Goal: Navigation & Orientation: Find specific page/section

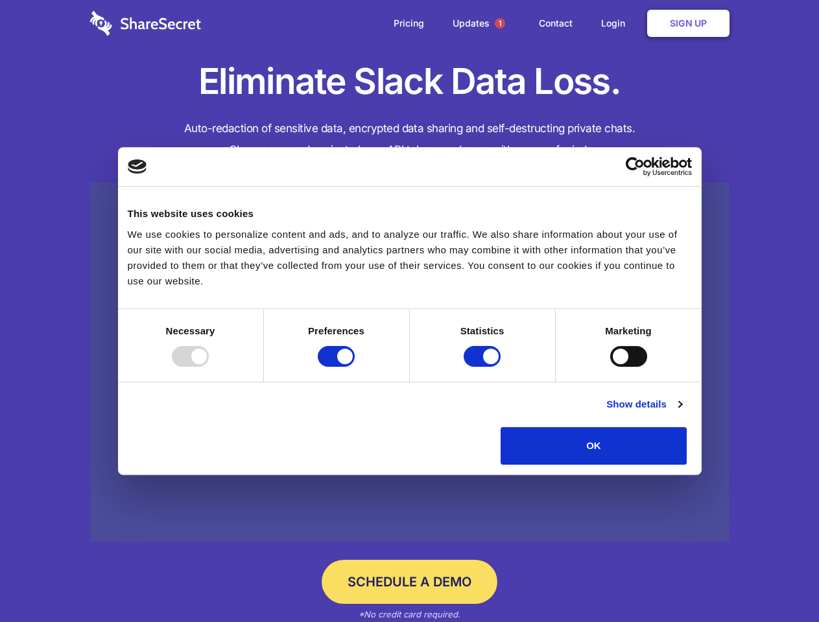
click at [209, 367] on div at bounding box center [190, 356] width 37 height 21
click at [355, 367] on input "Preferences" at bounding box center [336, 356] width 37 height 21
checkbox input "false"
click at [483, 367] on input "Statistics" at bounding box center [481, 356] width 37 height 21
checkbox input "false"
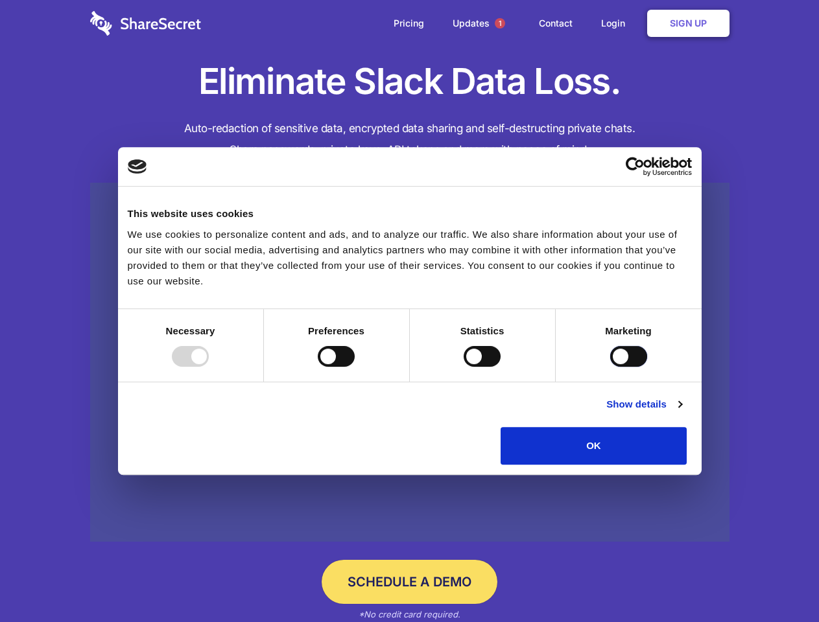
click at [610, 367] on input "Marketing" at bounding box center [628, 356] width 37 height 21
checkbox input "true"
click at [681, 412] on link "Show details" at bounding box center [643, 405] width 75 height 16
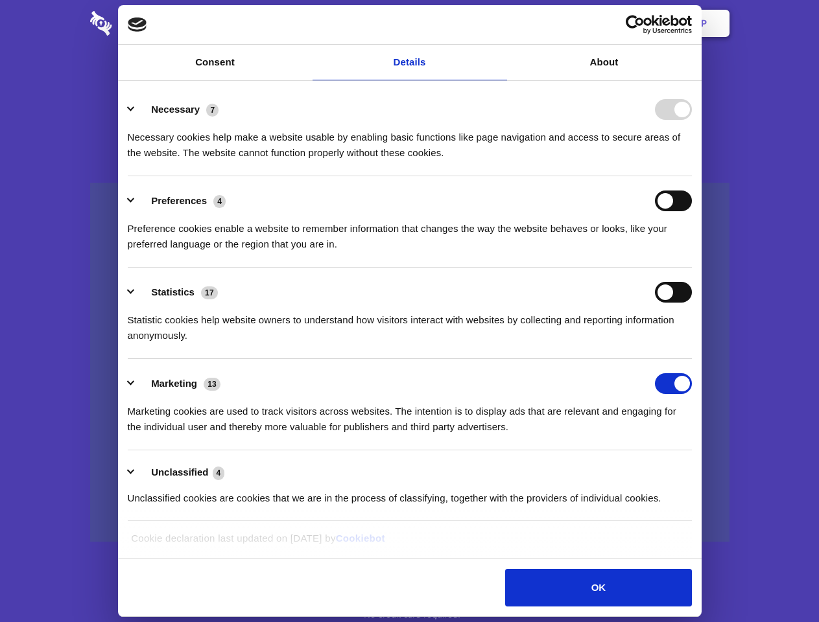
click at [692, 176] on li "Necessary 7 Necessary cookies help make a website usable by enabling basic func…" at bounding box center [410, 130] width 564 height 91
click at [499, 23] on span "1" at bounding box center [500, 23] width 10 height 10
